Goal: Book appointment/travel/reservation

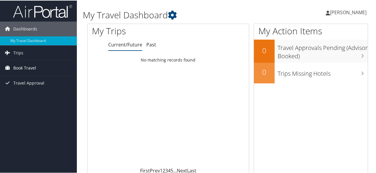
click at [44, 66] on link "Book Travel" at bounding box center [38, 67] width 77 height 15
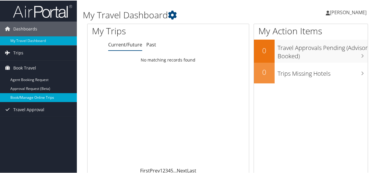
click at [42, 93] on link "Book/Manage Online Trips" at bounding box center [38, 97] width 77 height 9
